Goal: Use online tool/utility: Utilize a website feature to perform a specific function

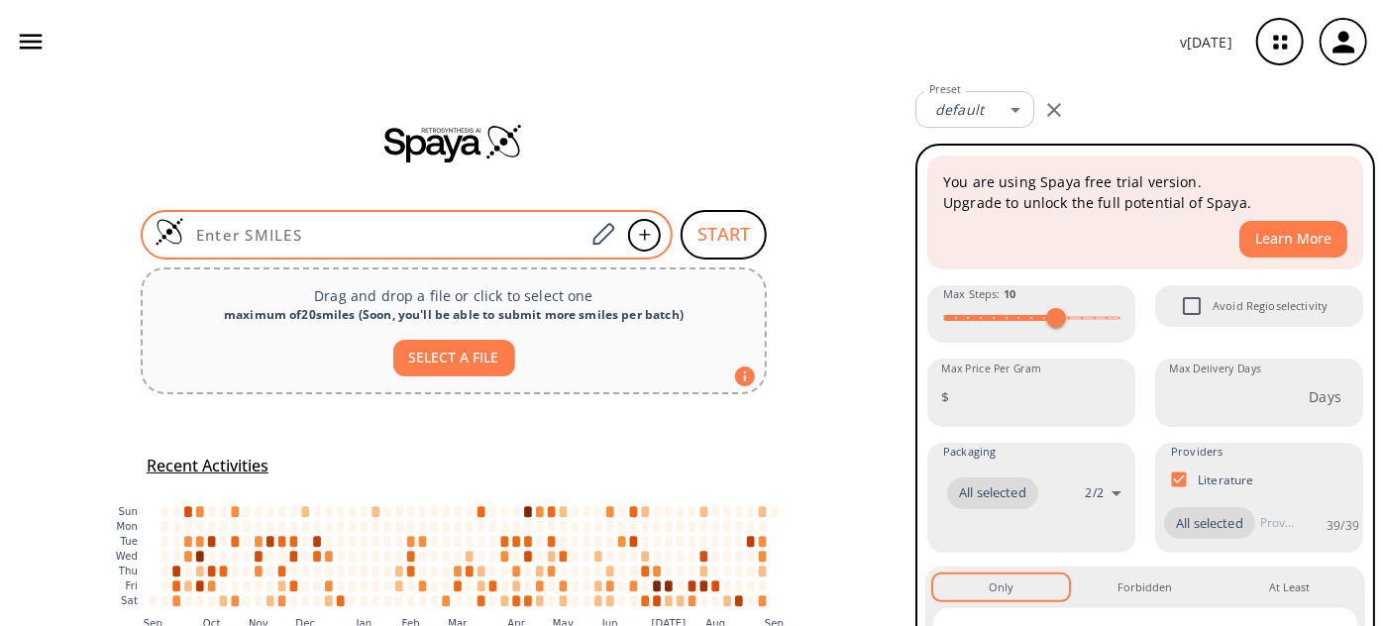
click at [385, 237] on input at bounding box center [384, 235] width 400 height 20
paste input "[URL][DOMAIN_NAME]"
type input "[URL][DOMAIN_NAME]"
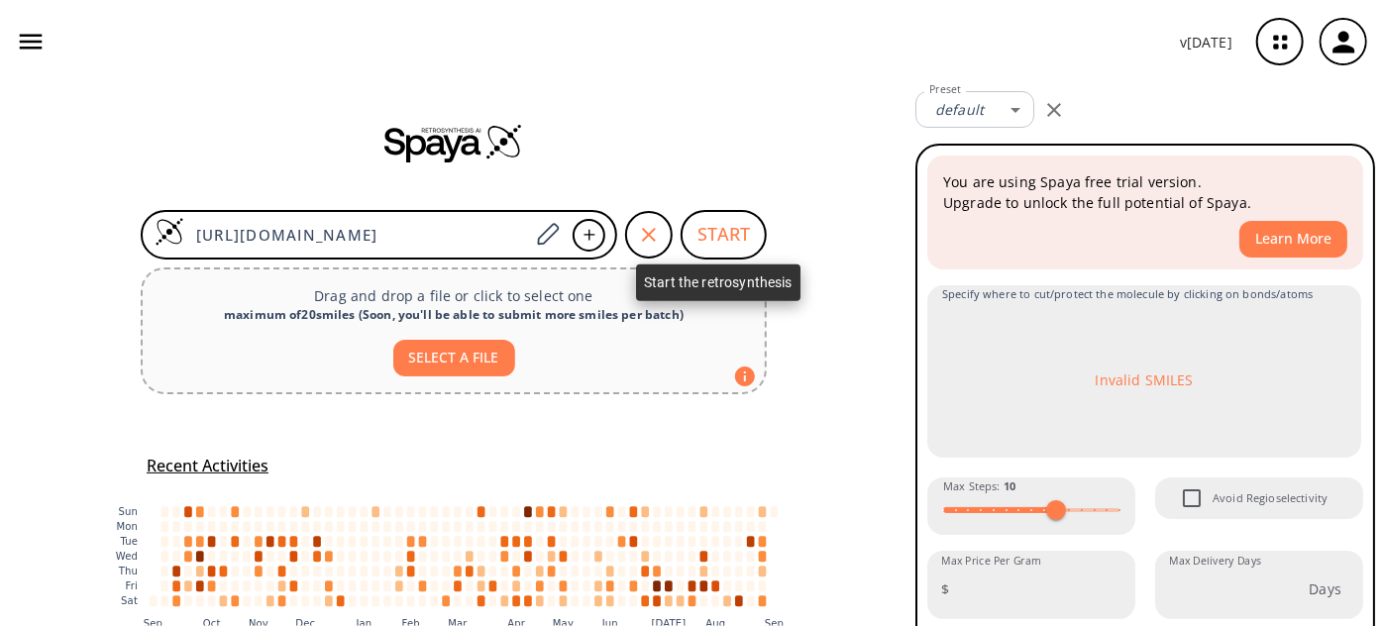
click at [715, 234] on button "START" at bounding box center [724, 235] width 86 height 50
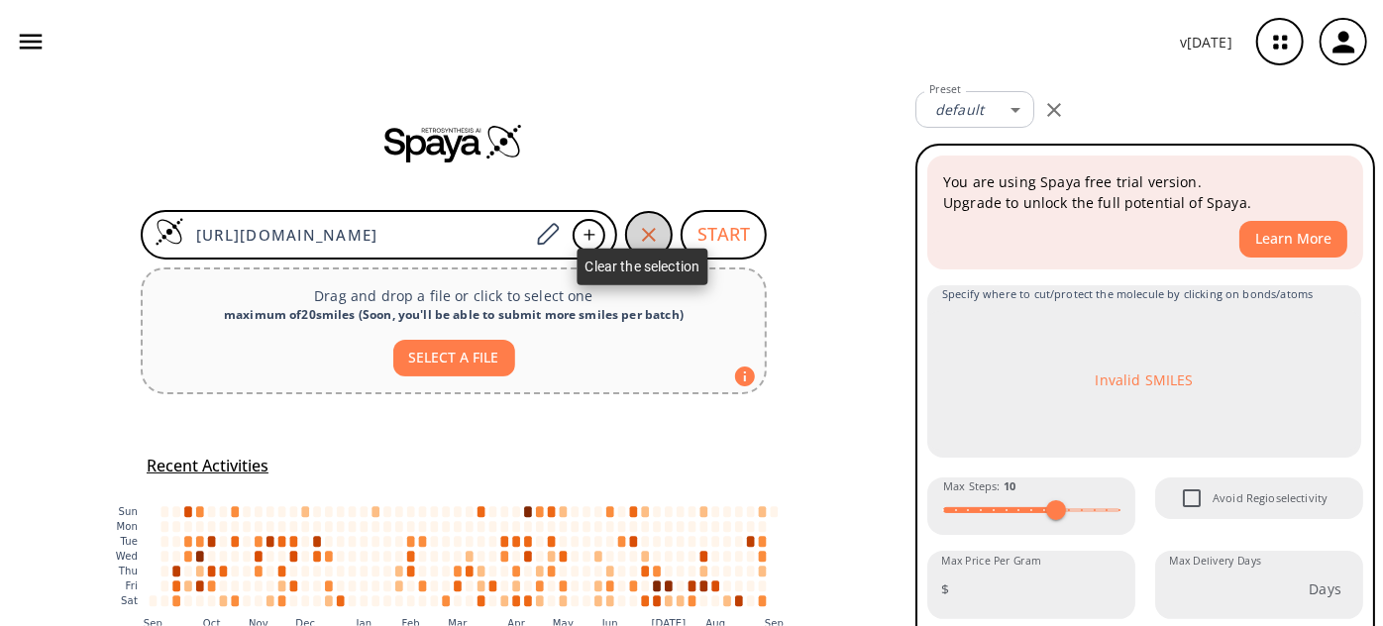
click at [637, 234] on icon "button" at bounding box center [649, 235] width 24 height 24
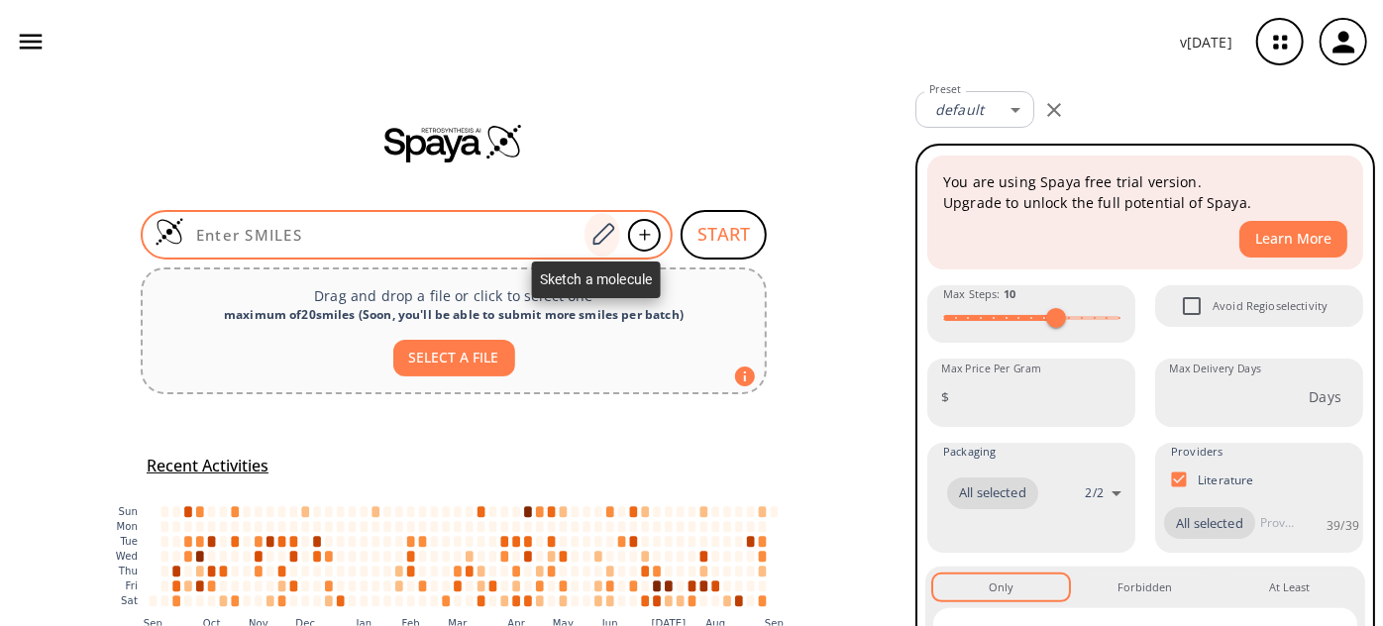
click at [602, 232] on icon at bounding box center [602, 235] width 27 height 26
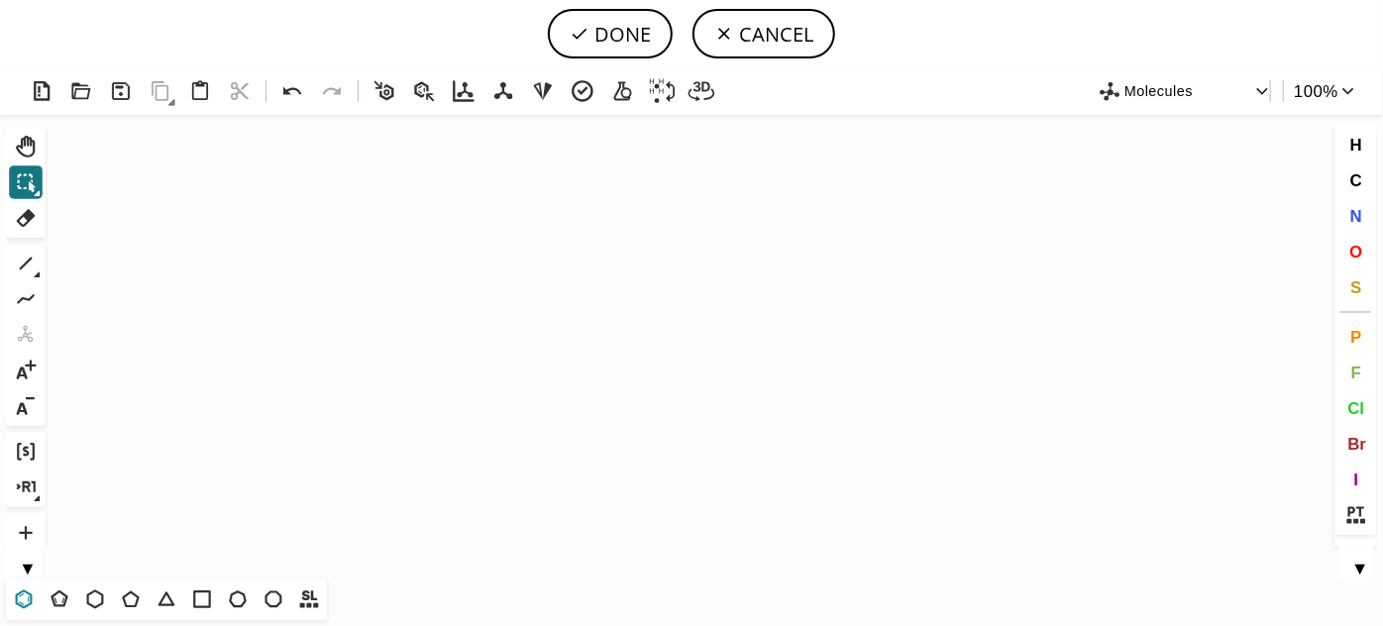
click at [23, 597] on icon at bounding box center [24, 599] width 26 height 26
click at [512, 368] on icon "Created with [PERSON_NAME] 2.3.0" at bounding box center [691, 347] width 1276 height 464
click at [54, 606] on icon at bounding box center [59, 598] width 17 height 17
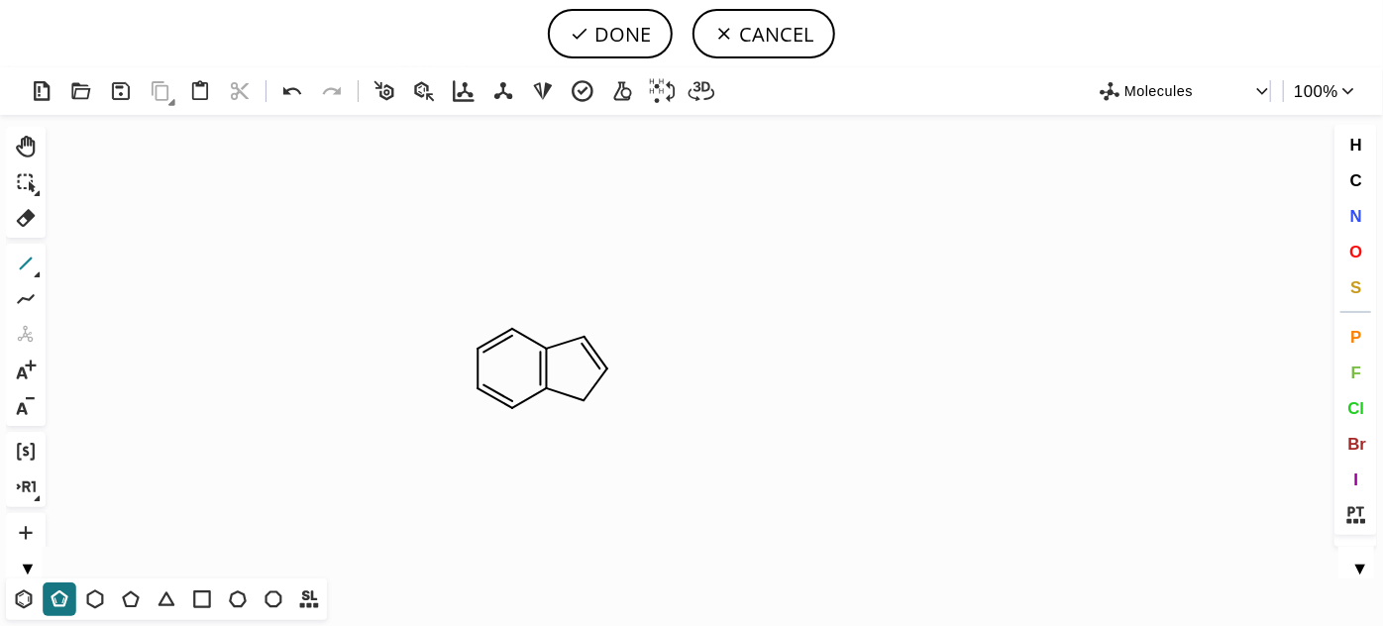
click at [21, 265] on icon at bounding box center [26, 264] width 26 height 26
drag, startPoint x: 22, startPoint y: 598, endPoint x: 33, endPoint y: 587, distance: 15.4
click at [24, 598] on icon at bounding box center [24, 599] width 26 height 26
click at [14, 266] on icon at bounding box center [26, 264] width 26 height 26
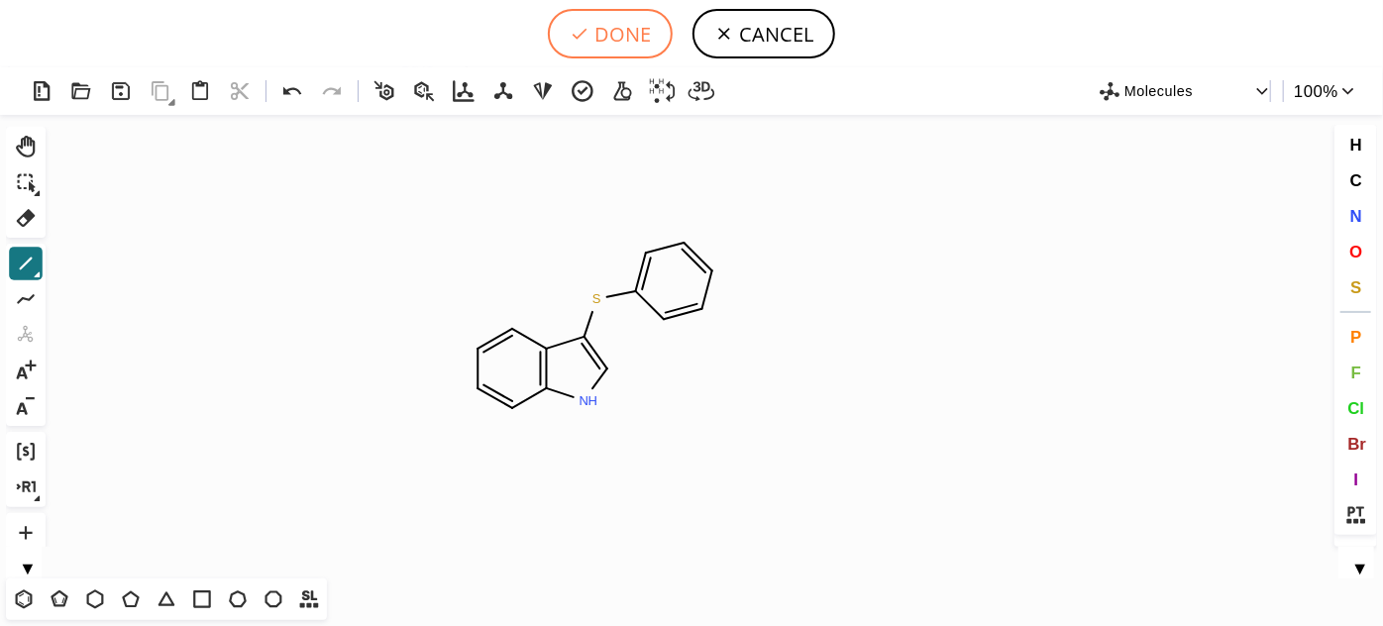
click at [602, 42] on button "DONE" at bounding box center [610, 34] width 125 height 50
type input "C1C=CC2NC=C(SC3C=CC=CC=3)C=2C=1"
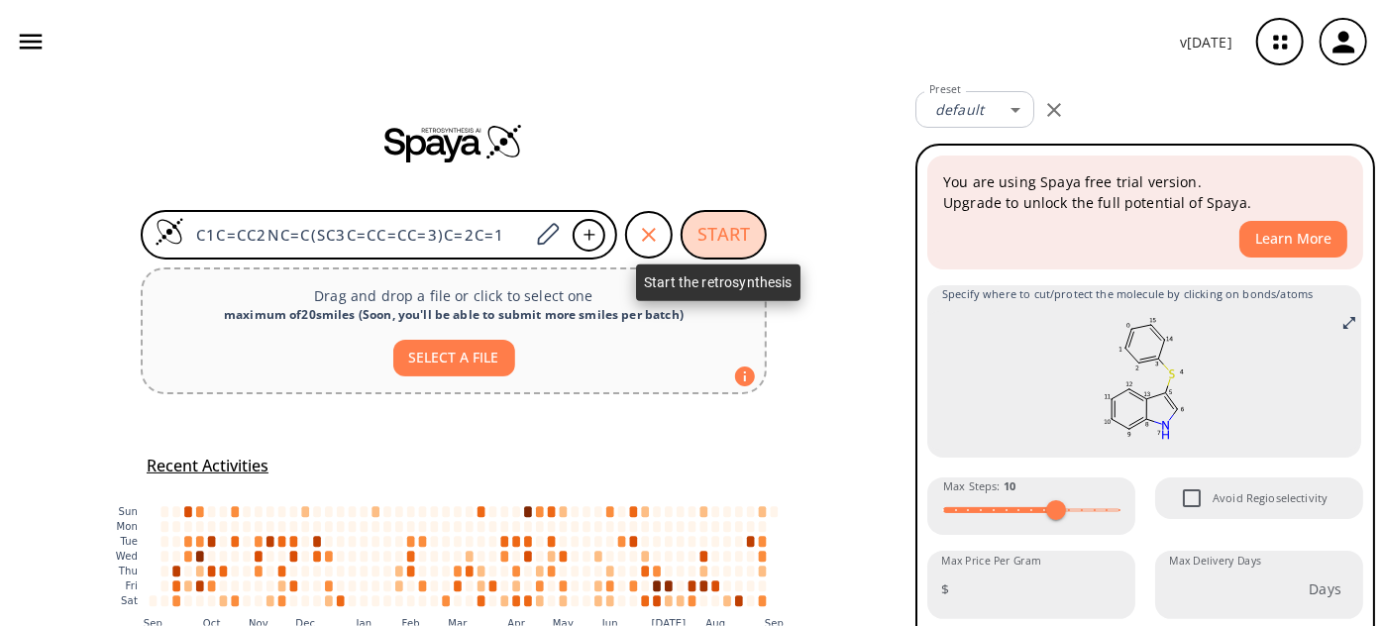
click at [733, 224] on button "START" at bounding box center [724, 235] width 86 height 50
